Goal: Complete application form

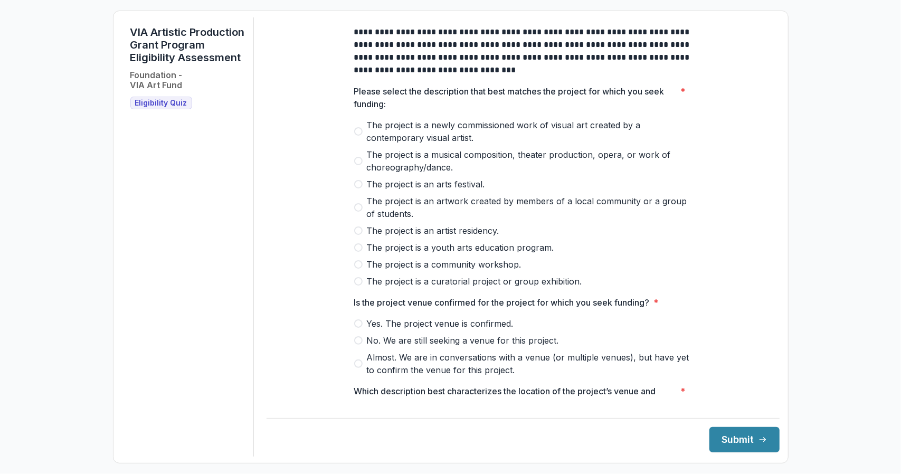
click at [479, 270] on span "The project is a community workshop." at bounding box center [444, 264] width 155 height 13
click at [459, 327] on span "Yes. The project venue is confirmed." at bounding box center [440, 323] width 147 height 13
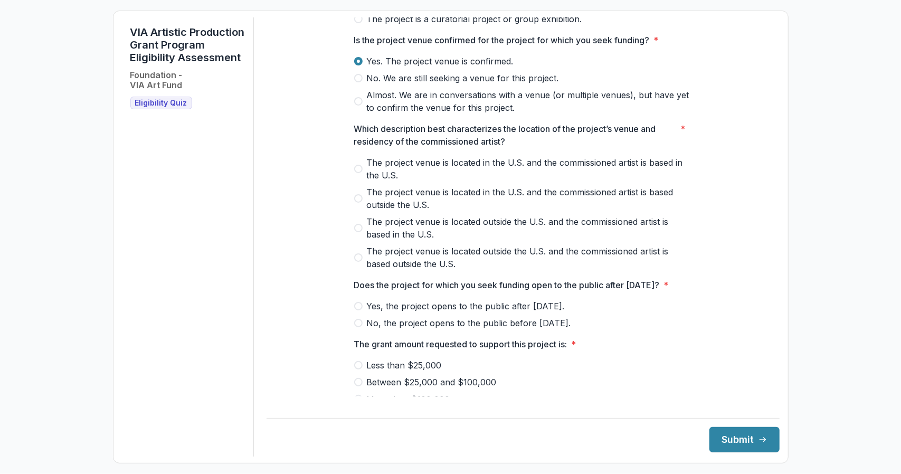
scroll to position [264, 0]
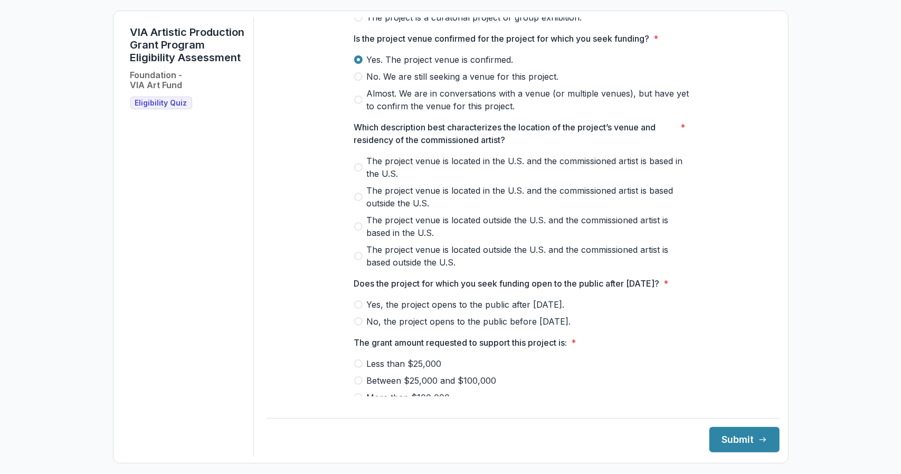
click at [503, 311] on span "Yes, the project opens to the public after [DATE]." at bounding box center [466, 304] width 198 height 13
click at [436, 370] on span "Less than $25,000" at bounding box center [404, 364] width 75 height 13
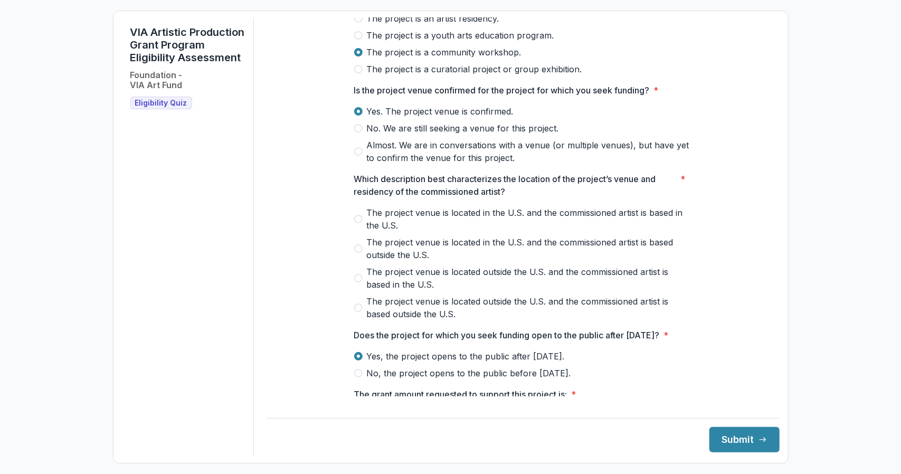
scroll to position [211, 0]
click at [364, 232] on label "The project venue is located in the U.S. and the commissioned artist is based i…" at bounding box center [523, 220] width 338 height 25
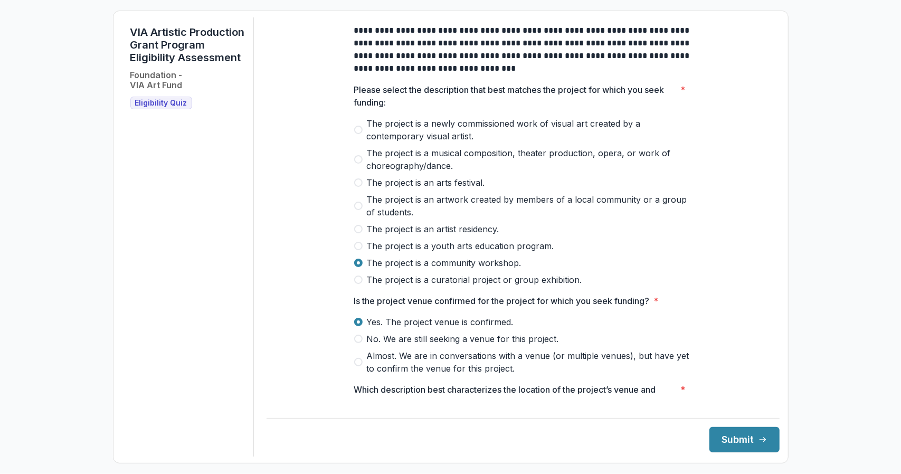
scroll to position [0, 0]
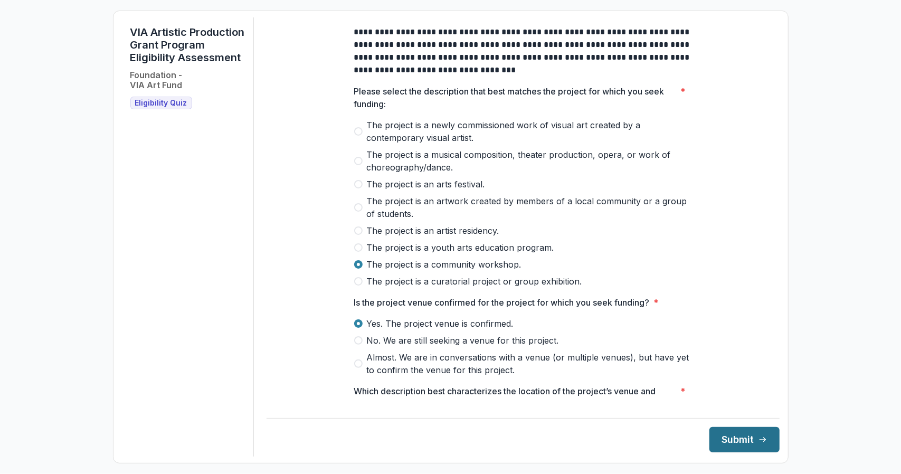
click at [736, 444] on button "Submit" at bounding box center [745, 439] width 70 height 25
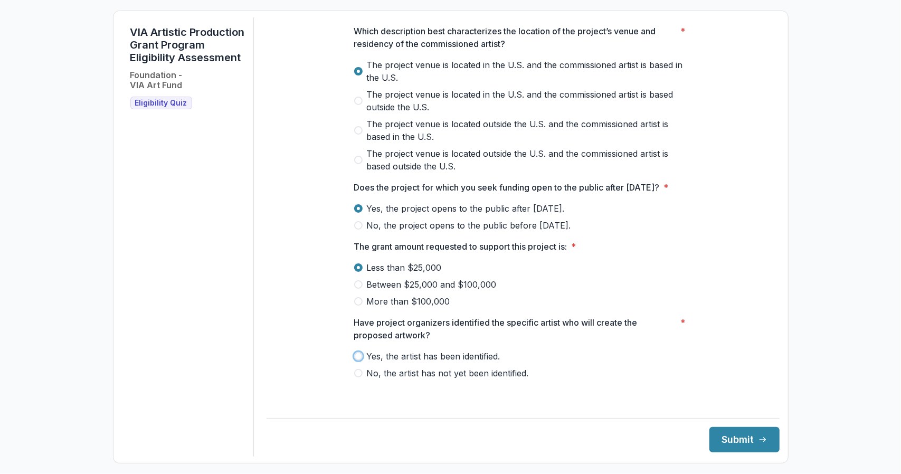
scroll to position [373, 0]
click at [466, 380] on span "No, the artist has not yet been identified." at bounding box center [448, 373] width 162 height 13
click at [731, 445] on button "Submit" at bounding box center [745, 439] width 70 height 25
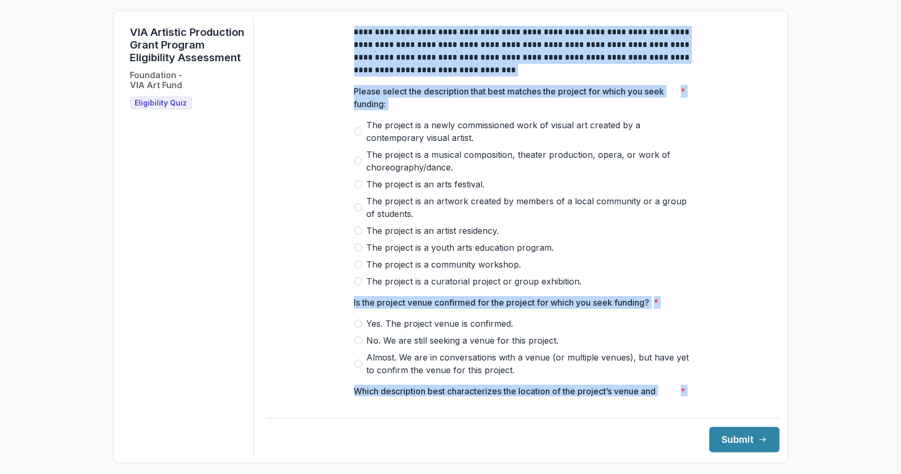
scroll to position [373, 0]
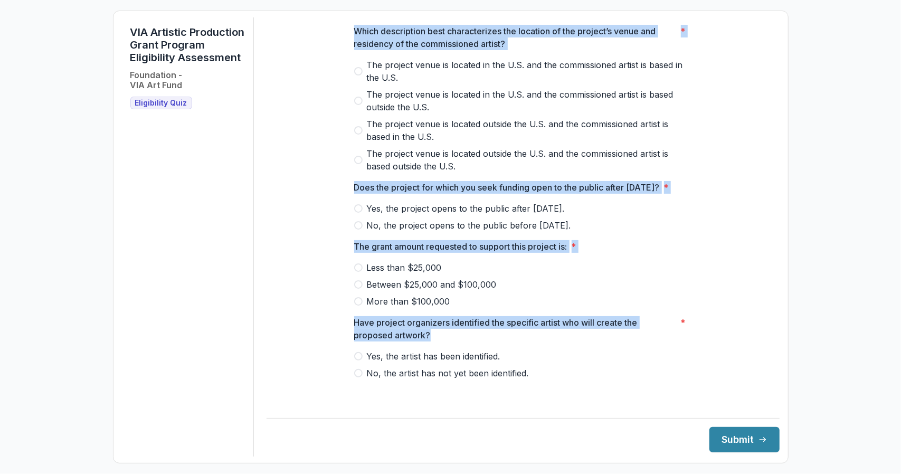
drag, startPoint x: 353, startPoint y: 39, endPoint x: 453, endPoint y: 343, distance: 319.8
click at [453, 343] on div "**********" at bounding box center [523, 26] width 338 height 739
copy div "**********"
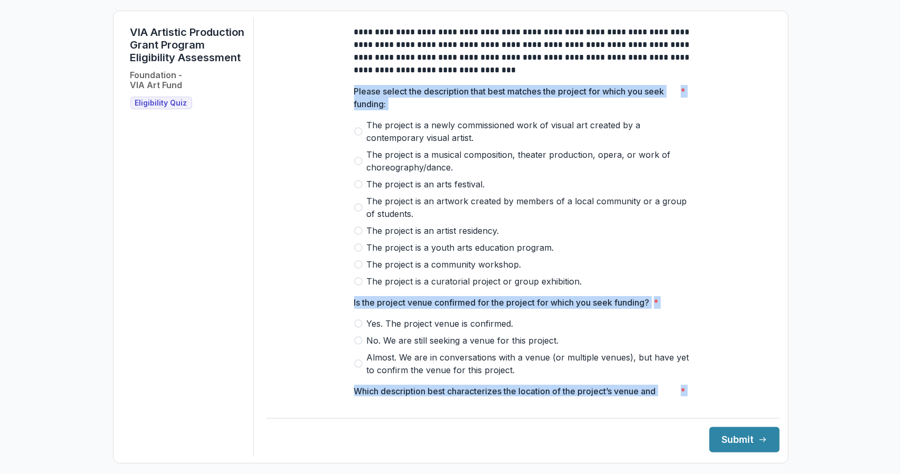
scroll to position [373, 0]
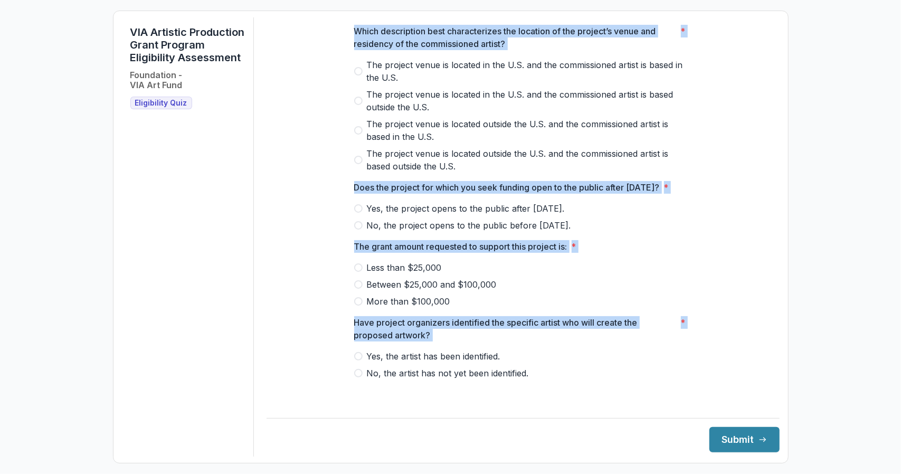
drag, startPoint x: 351, startPoint y: 99, endPoint x: 551, endPoint y: 468, distance: 419.9
click at [551, 468] on div "**********" at bounding box center [450, 237] width 901 height 474
copy div "Please select the description that best matches the project for which you seek …"
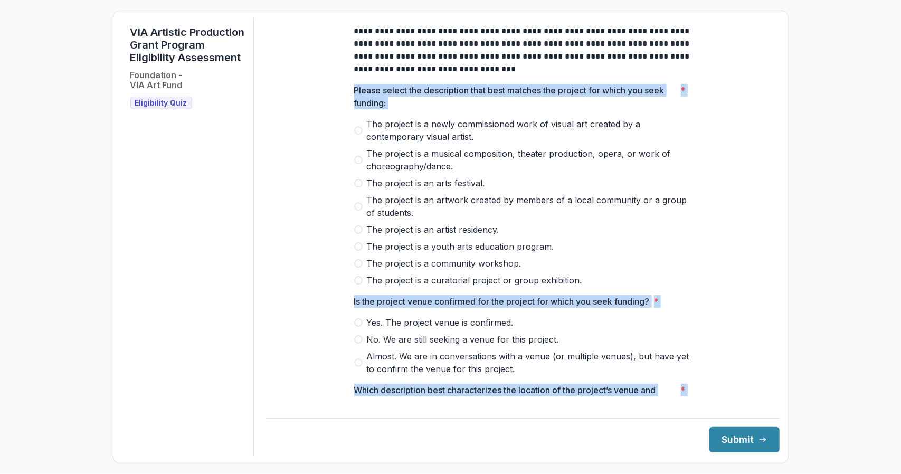
scroll to position [0, 0]
click at [481, 218] on span "The project is an artwork created by members of a local community or a group of…" at bounding box center [529, 207] width 325 height 25
click at [445, 207] on span "The project is an artwork created by members of a local community or a group of…" at bounding box center [529, 207] width 325 height 25
drag, startPoint x: 402, startPoint y: 223, endPoint x: 375, endPoint y: 215, distance: 28.4
click at [375, 215] on span "The project is an artwork created by members of a local community or a group of…" at bounding box center [529, 207] width 325 height 25
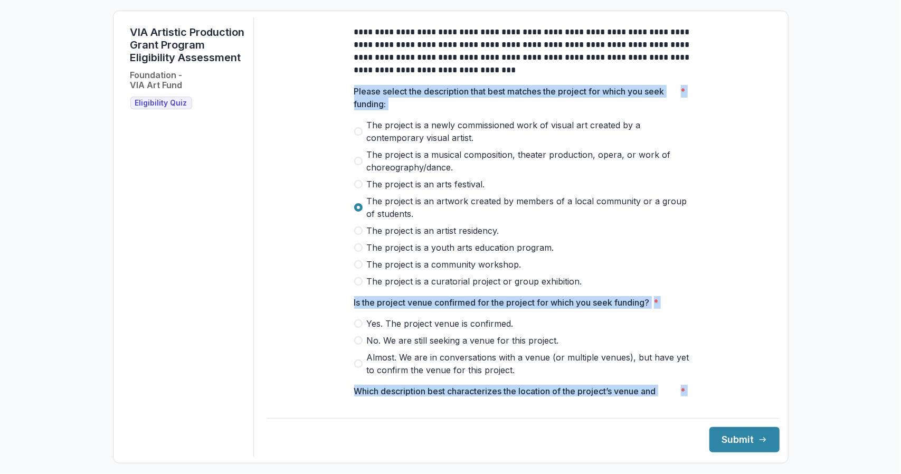
click at [401, 269] on span "The project is a community workshop." at bounding box center [444, 264] width 155 height 13
drag, startPoint x: 397, startPoint y: 223, endPoint x: 360, endPoint y: 211, distance: 38.9
click at [360, 211] on label "The project is an artwork created by members of a local community or a group of…" at bounding box center [523, 207] width 338 height 25
click at [434, 288] on span "The project is a curatorial project or group exhibition." at bounding box center [474, 281] width 215 height 13
click at [740, 257] on div "**********" at bounding box center [523, 386] width 513 height 739
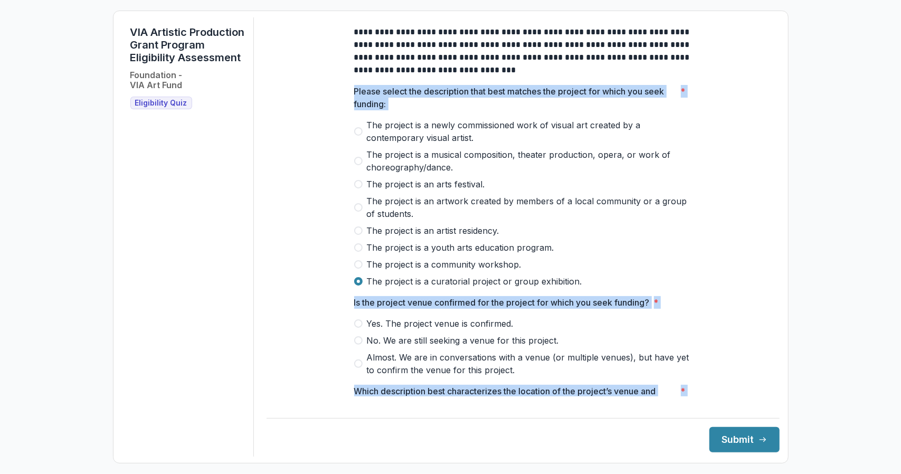
click at [707, 213] on div "**********" at bounding box center [523, 386] width 513 height 739
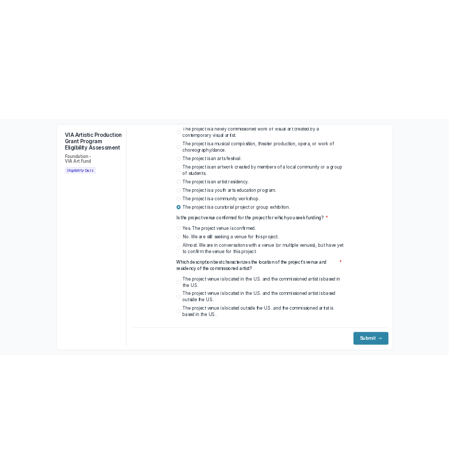
scroll to position [106, 0]
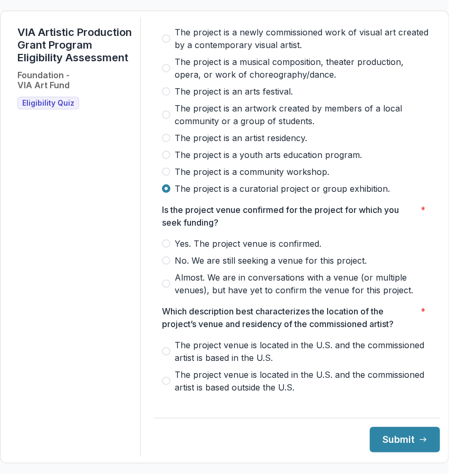
click at [267, 250] on span "Yes. The project venue is confirmed." at bounding box center [248, 243] width 147 height 13
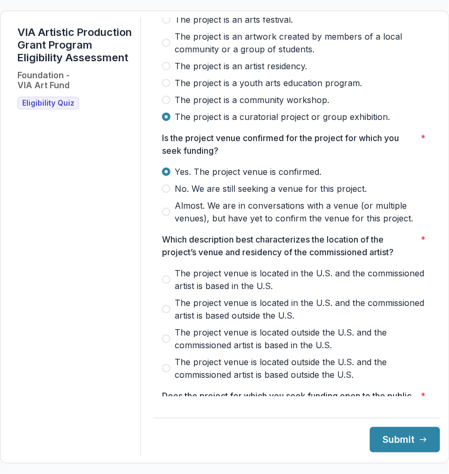
scroll to position [211, 0]
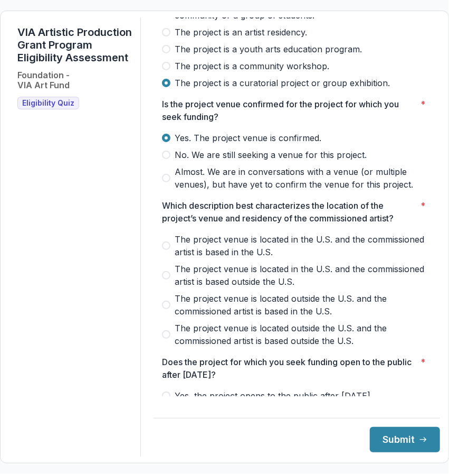
click at [315, 268] on div "The project venue is located in the U.S. and the commissioned artist is based i…" at bounding box center [297, 290] width 270 height 114
click at [295, 251] on span "The project venue is located in the U.S. and the commissioned artist is based i…" at bounding box center [303, 245] width 257 height 25
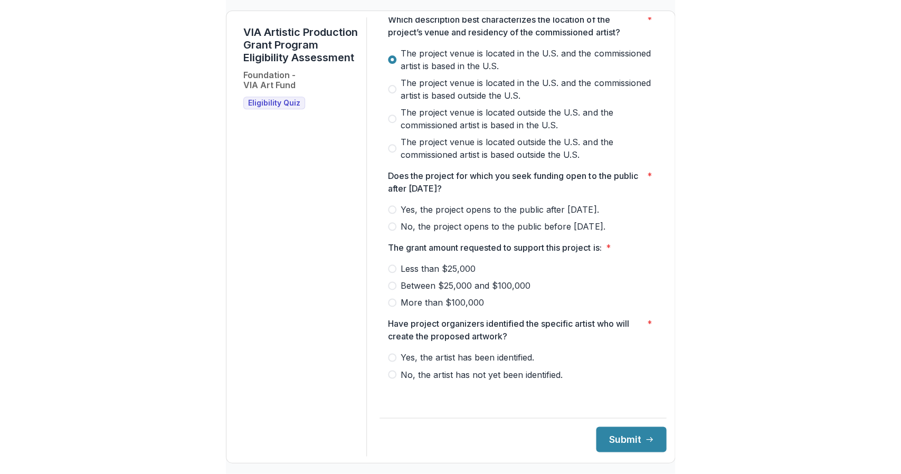
scroll to position [398, 0]
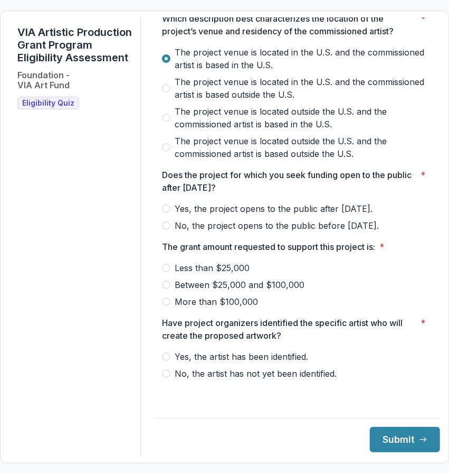
click at [191, 271] on span "Less than $25,000" at bounding box center [212, 267] width 75 height 13
click at [242, 363] on span "Yes, the artist has been identified." at bounding box center [242, 356] width 134 height 13
click at [390, 441] on button "Submit" at bounding box center [405, 439] width 70 height 25
click at [249, 212] on span "Yes, the project opens to the public after [DATE]." at bounding box center [274, 208] width 198 height 13
click at [415, 435] on button "Submit" at bounding box center [405, 439] width 70 height 25
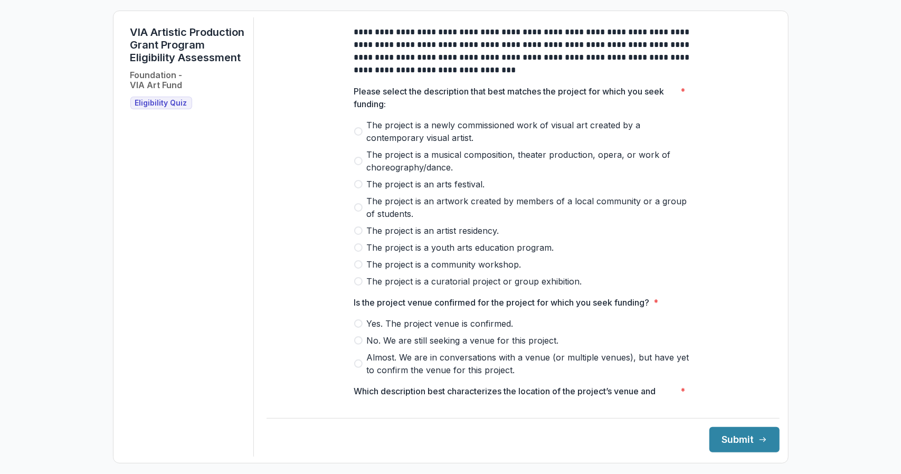
click at [462, 136] on span "The project is a newly commissioned work of visual art created by a contemporar…" at bounding box center [529, 131] width 325 height 25
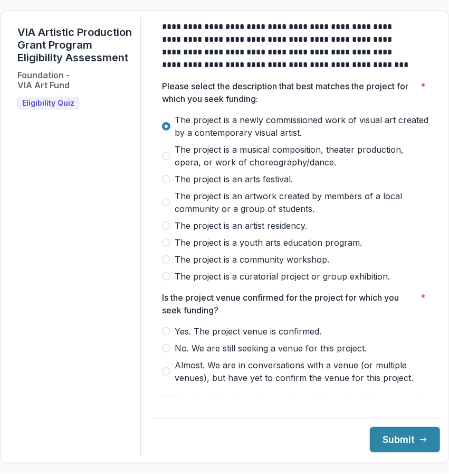
scroll to position [106, 0]
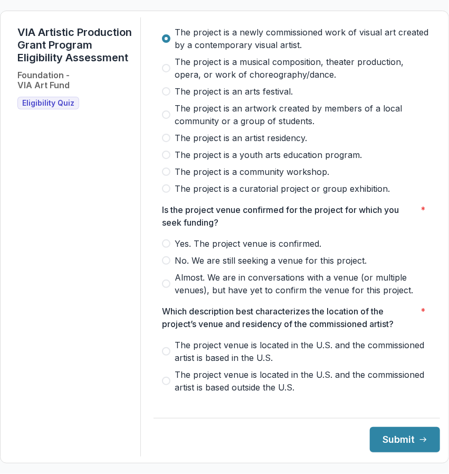
click at [248, 250] on span "Yes. The project venue is confirmed." at bounding box center [248, 243] width 147 height 13
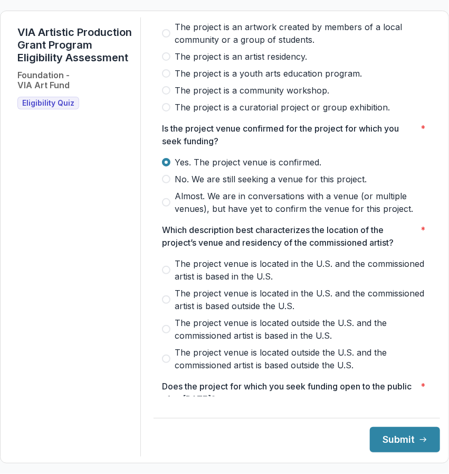
scroll to position [211, 0]
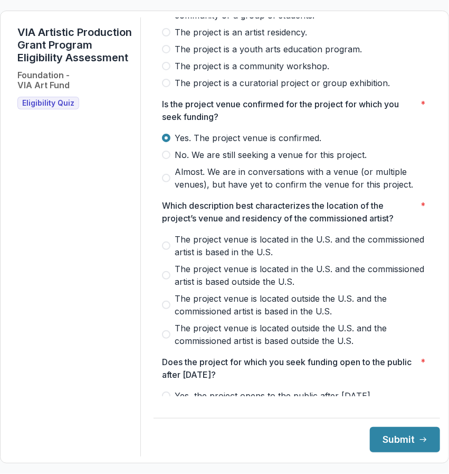
click at [228, 253] on span "The project venue is located in the U.S. and the commissioned artist is based i…" at bounding box center [303, 245] width 257 height 25
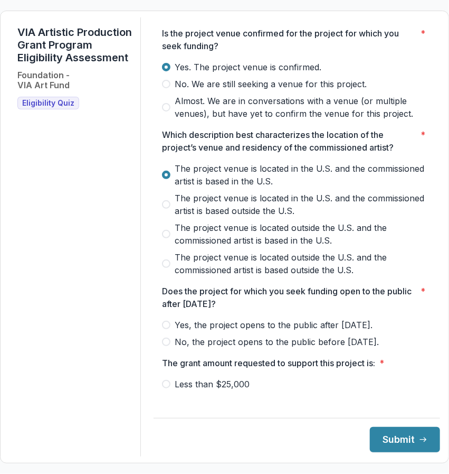
scroll to position [398, 0]
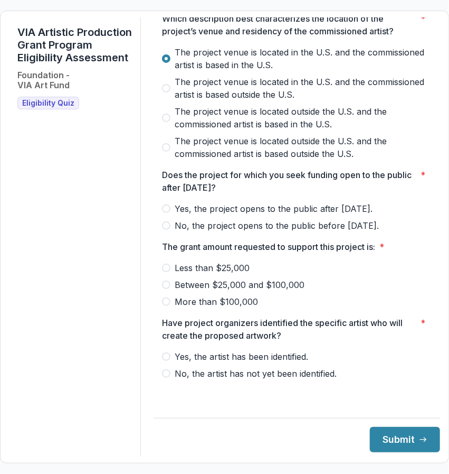
click at [205, 215] on span "Yes, the project opens to the public after [DATE]." at bounding box center [274, 208] width 198 height 13
click at [221, 274] on span "Less than $25,000" at bounding box center [212, 267] width 75 height 13
click at [237, 363] on span "Yes, the artist has been identified." at bounding box center [242, 356] width 134 height 13
click at [410, 440] on button "Submit" at bounding box center [405, 439] width 70 height 25
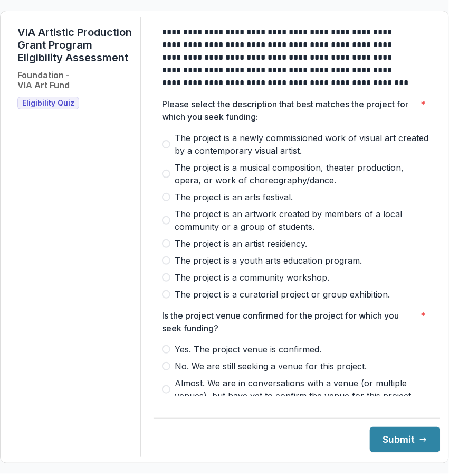
click at [237, 149] on span "The project is a newly commissioned work of visual art created by a contemporar…" at bounding box center [303, 143] width 257 height 25
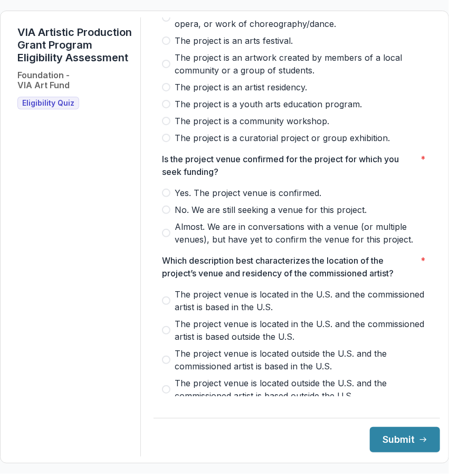
scroll to position [158, 0]
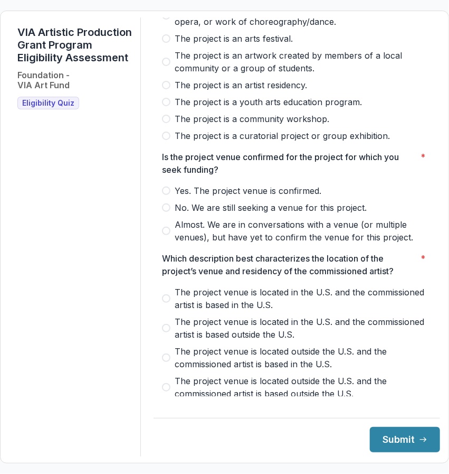
click at [247, 197] on span "Yes. The project venue is confirmed." at bounding box center [248, 190] width 147 height 13
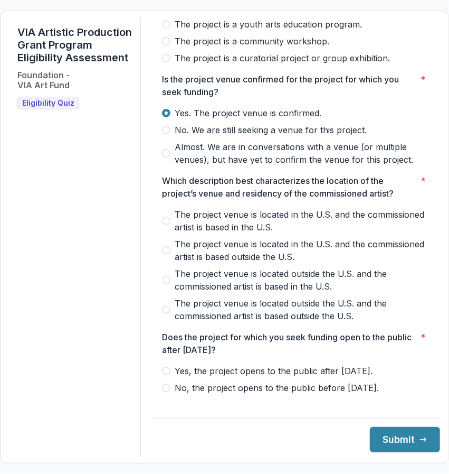
scroll to position [264, 0]
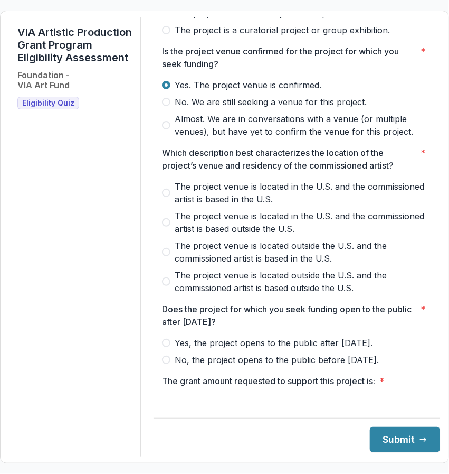
click at [247, 200] on span "The project venue is located in the U.S. and the commissioned artist is based i…" at bounding box center [303, 192] width 257 height 25
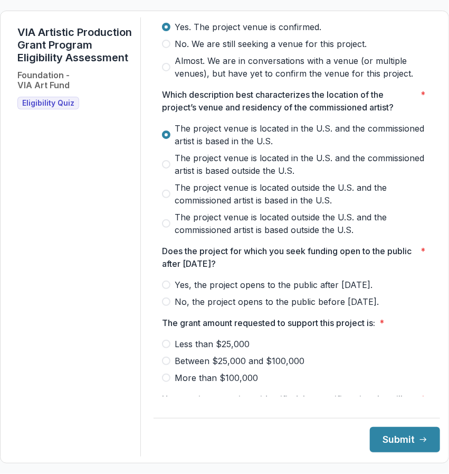
scroll to position [370, 0]
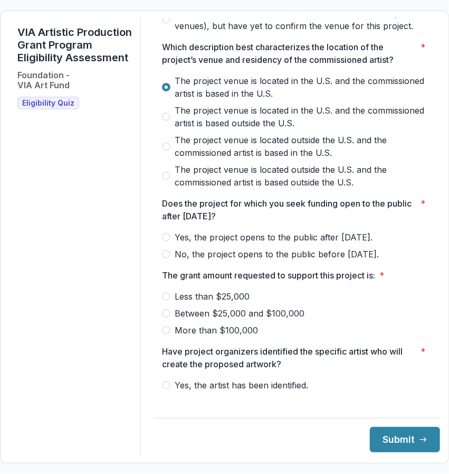
click at [297, 240] on span "Yes, the project opens to the public after [DATE]." at bounding box center [274, 237] width 198 height 13
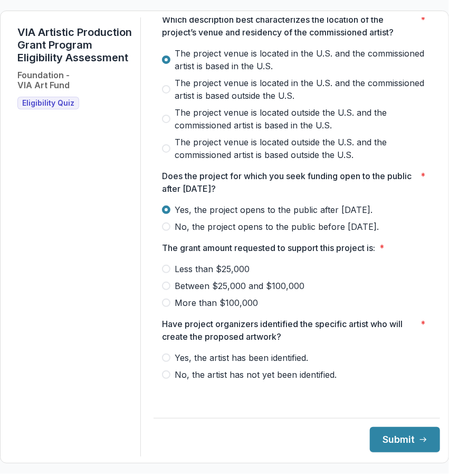
scroll to position [398, 0]
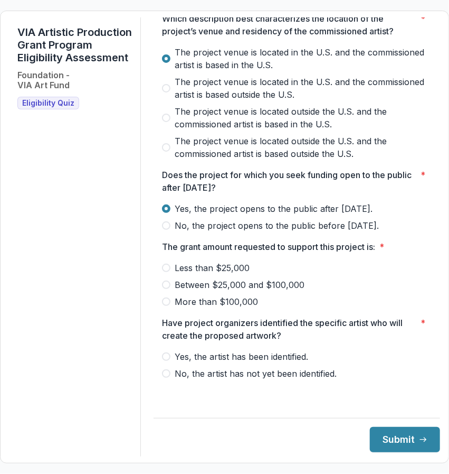
click at [243, 274] on span "Less than $25,000" at bounding box center [212, 267] width 75 height 13
click at [275, 363] on span "Yes, the artist has been identified." at bounding box center [242, 356] width 134 height 13
click at [398, 440] on button "Submit" at bounding box center [405, 439] width 70 height 25
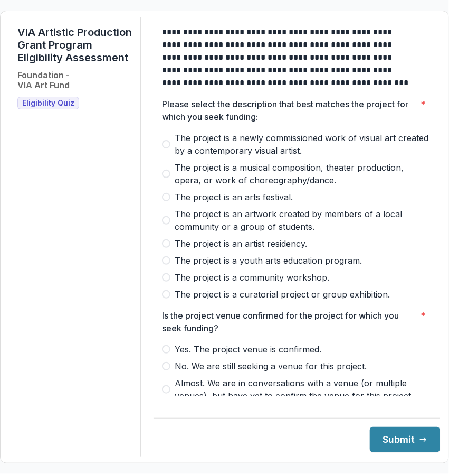
click at [199, 147] on span "The project is a newly commissioned work of visual art created by a contemporar…" at bounding box center [303, 143] width 257 height 25
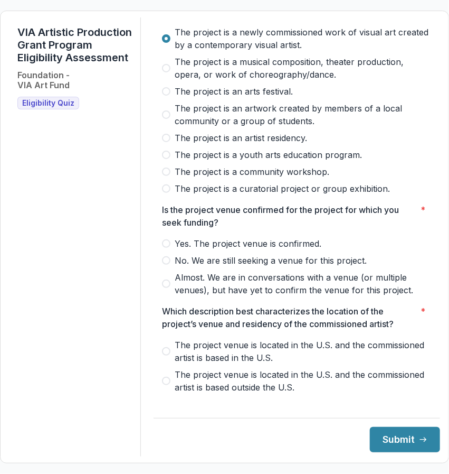
click at [225, 248] on span "Yes. The project venue is confirmed." at bounding box center [248, 243] width 147 height 13
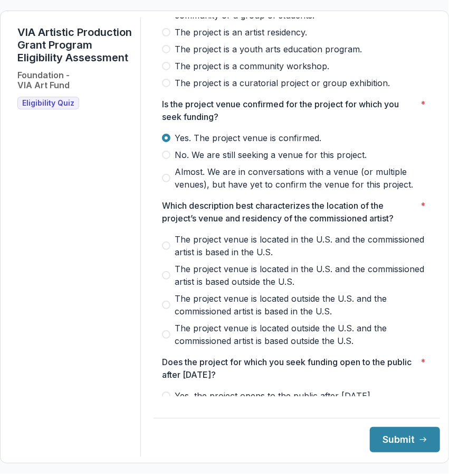
click at [243, 250] on span "The project venue is located in the U.S. and the commissioned artist is based i…" at bounding box center [303, 245] width 257 height 25
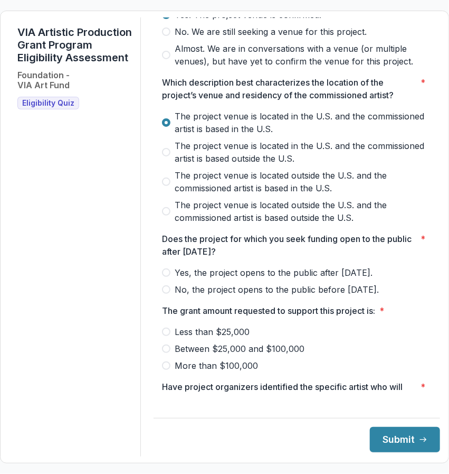
scroll to position [370, 0]
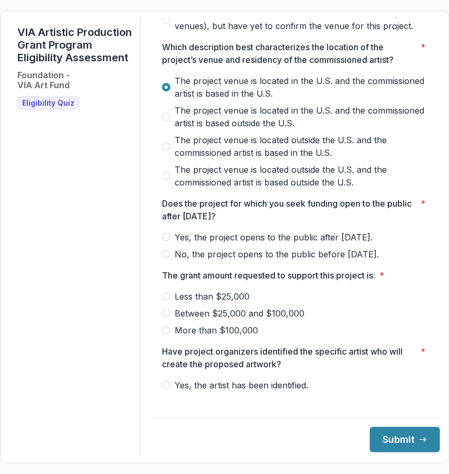
click at [244, 243] on span "Yes, the project opens to the public after [DATE]." at bounding box center [274, 237] width 198 height 13
click at [238, 319] on span "Between $25,000 and $100,000" at bounding box center [240, 313] width 130 height 13
click at [298, 391] on span "Yes, the artist has been identified." at bounding box center [242, 385] width 134 height 13
click at [407, 438] on button "Submit" at bounding box center [405, 439] width 70 height 25
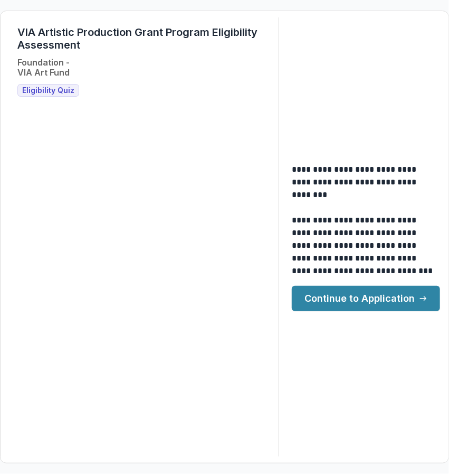
click at [355, 294] on link "Continue to Application" at bounding box center [366, 298] width 148 height 25
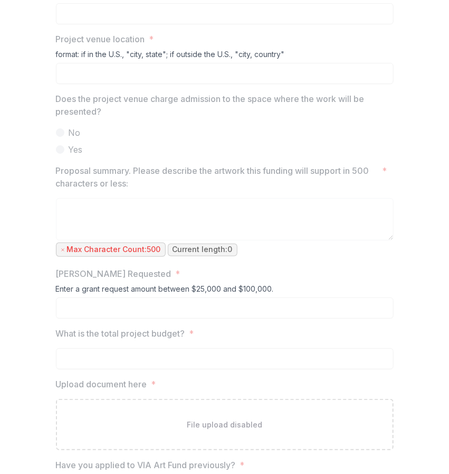
scroll to position [841, 0]
